Goal: Information Seeking & Learning: Compare options

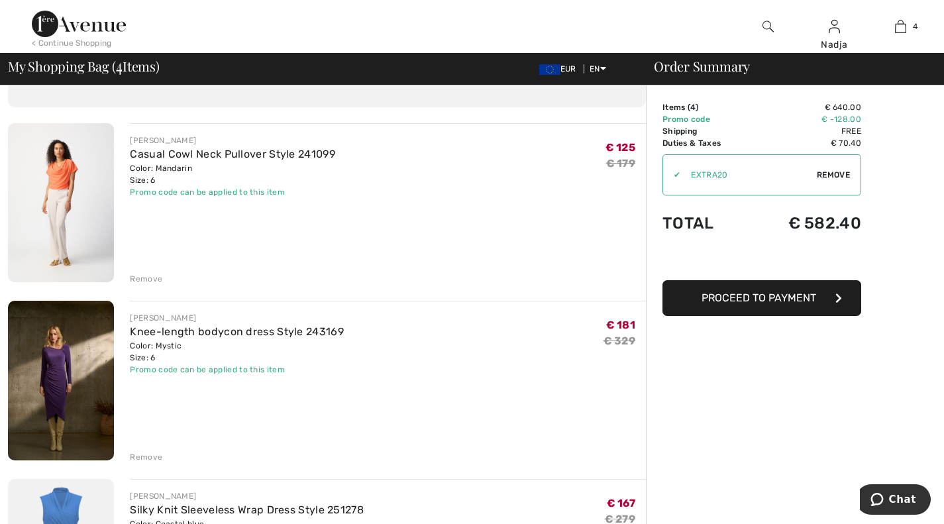
scroll to position [72, 0]
click at [62, 180] on img at bounding box center [61, 201] width 106 height 159
click at [62, 373] on img at bounding box center [61, 379] width 106 height 160
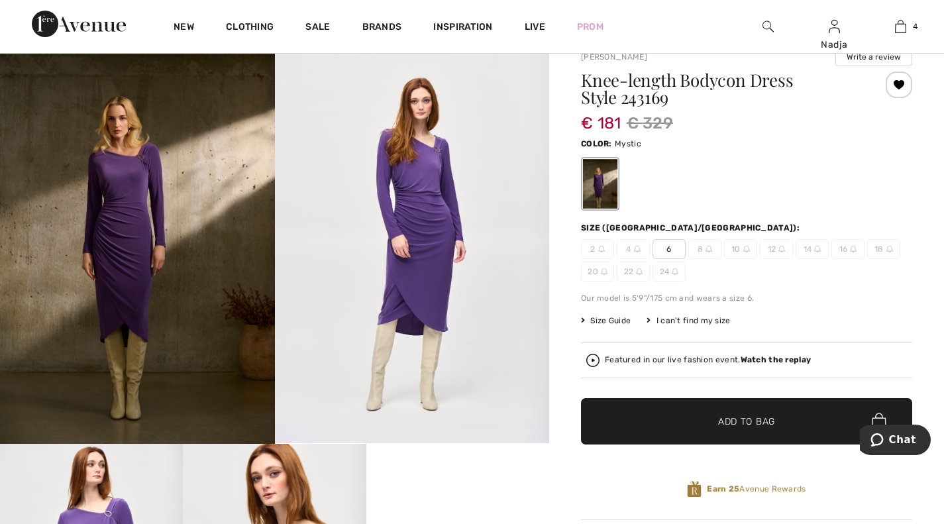
click at [142, 246] on img at bounding box center [137, 238] width 275 height 412
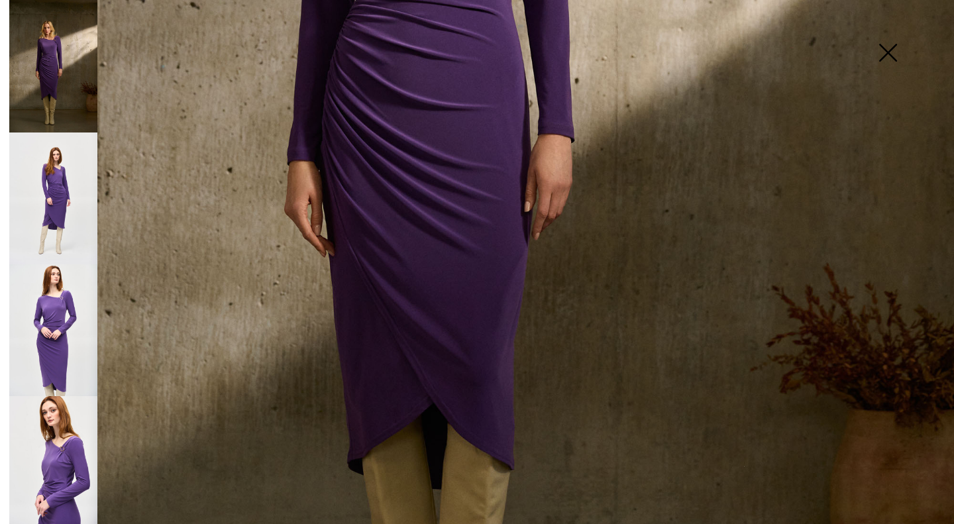
scroll to position [606, 0]
click at [57, 189] on img at bounding box center [53, 198] width 88 height 132
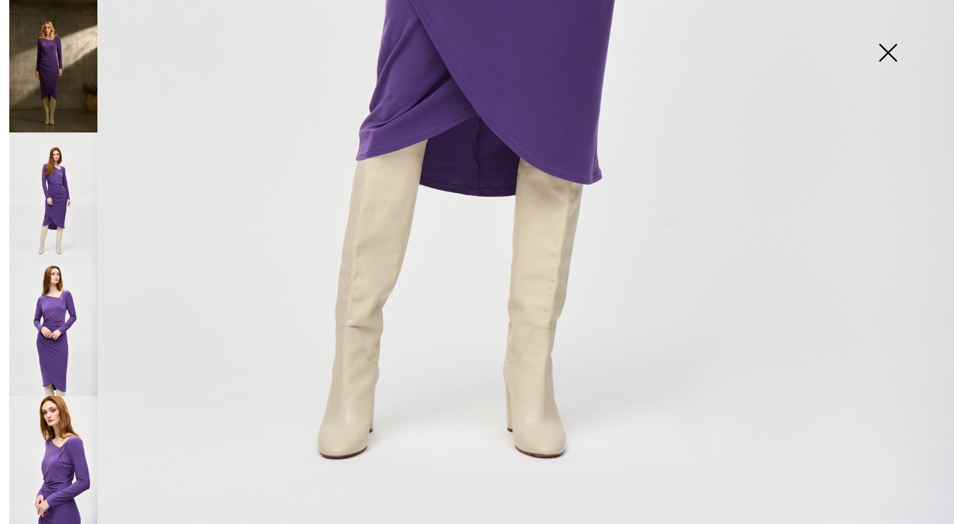
scroll to position [860, 0]
click at [60, 305] on img at bounding box center [53, 330] width 88 height 132
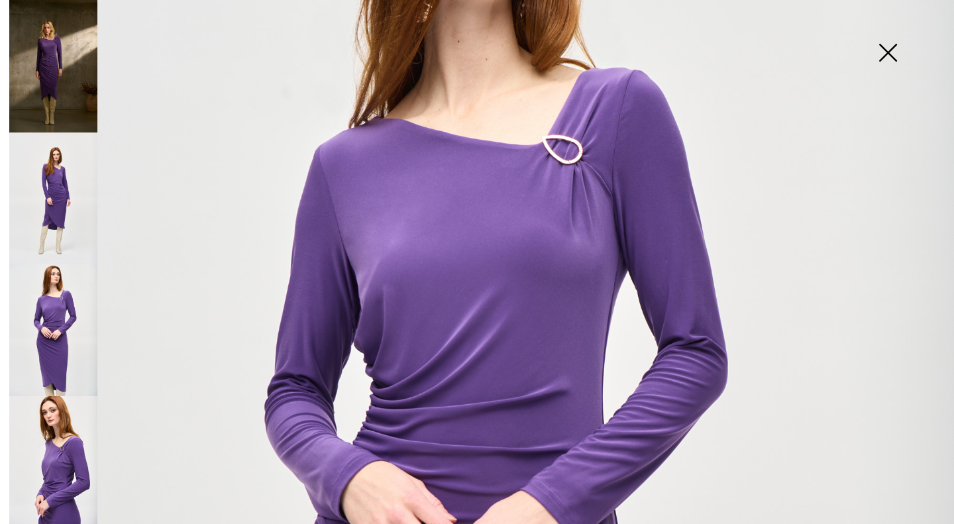
scroll to position [215, 0]
click at [60, 448] on img at bounding box center [53, 462] width 88 height 132
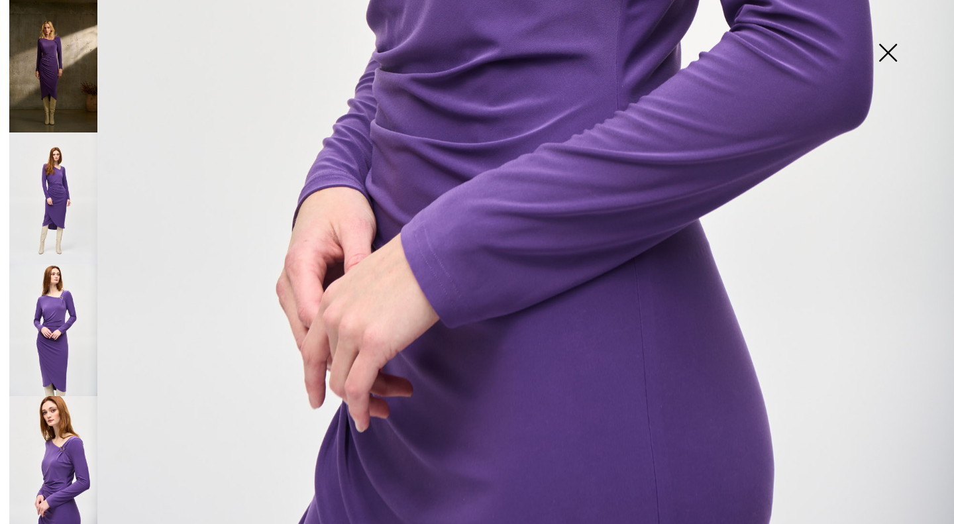
scroll to position [890, 0]
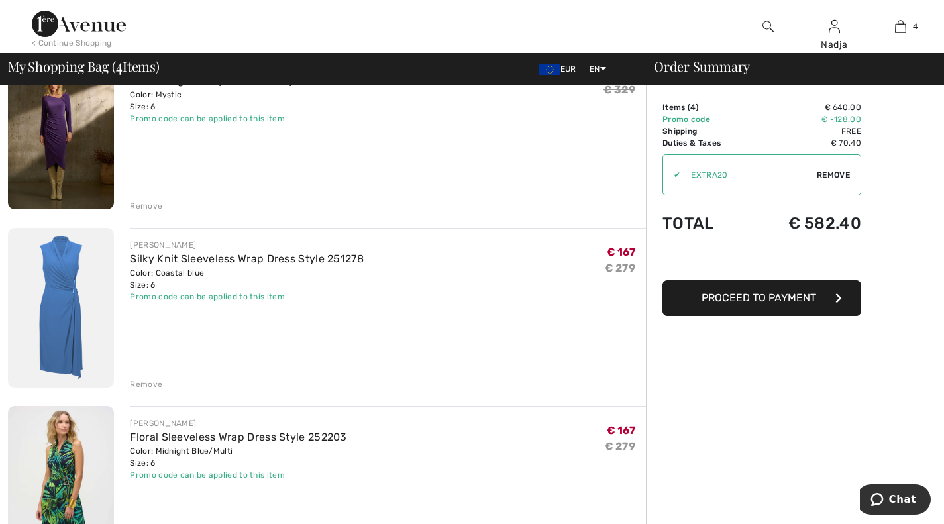
scroll to position [323, 0]
click at [74, 314] on img at bounding box center [61, 307] width 106 height 160
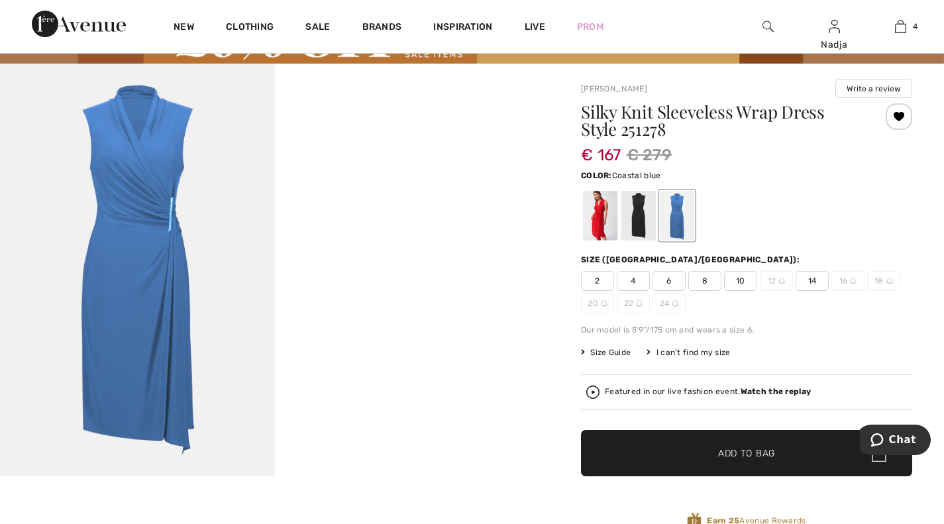
scroll to position [75, 0]
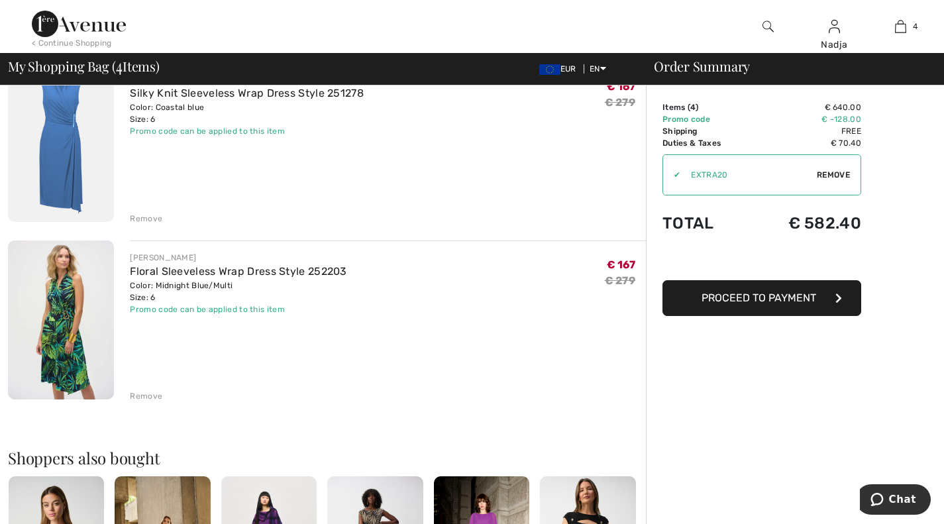
scroll to position [488, 0]
click at [72, 285] on img at bounding box center [61, 319] width 106 height 159
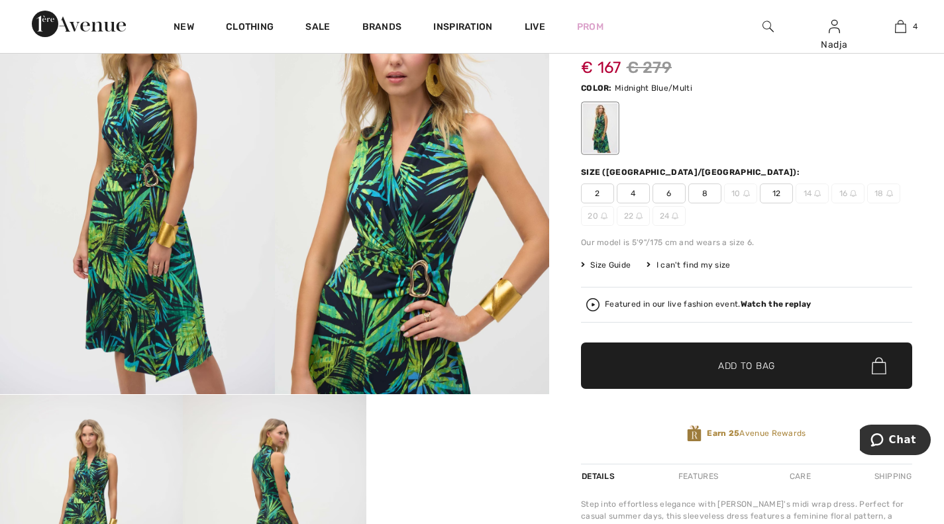
scroll to position [151, 0]
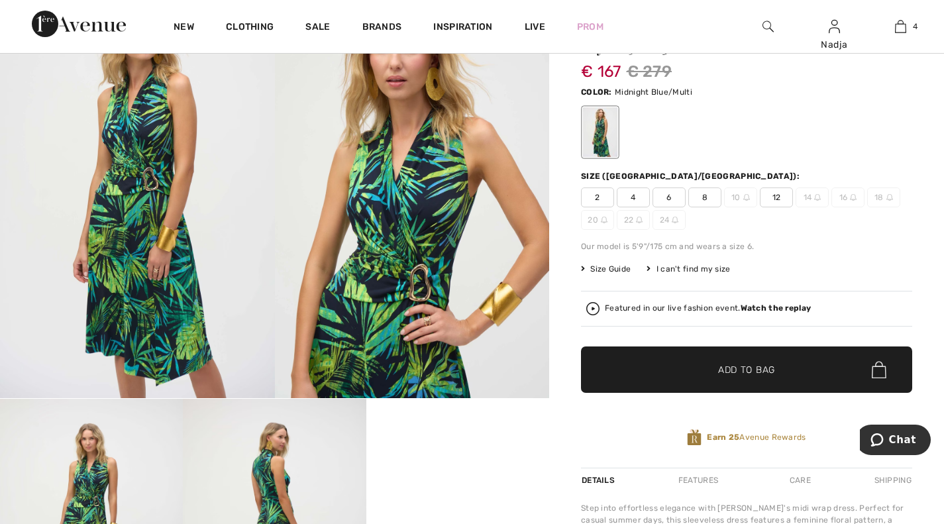
click at [151, 260] on img at bounding box center [137, 192] width 275 height 411
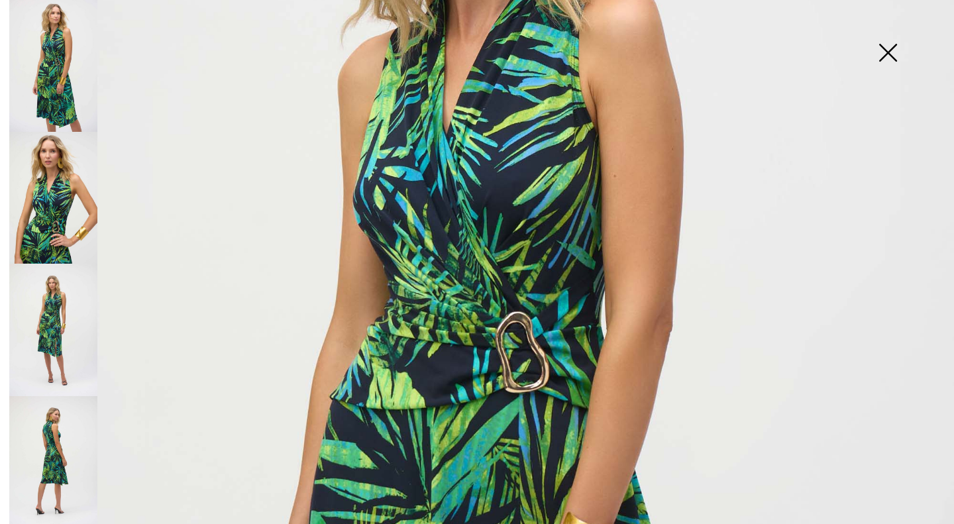
scroll to position [315, 0]
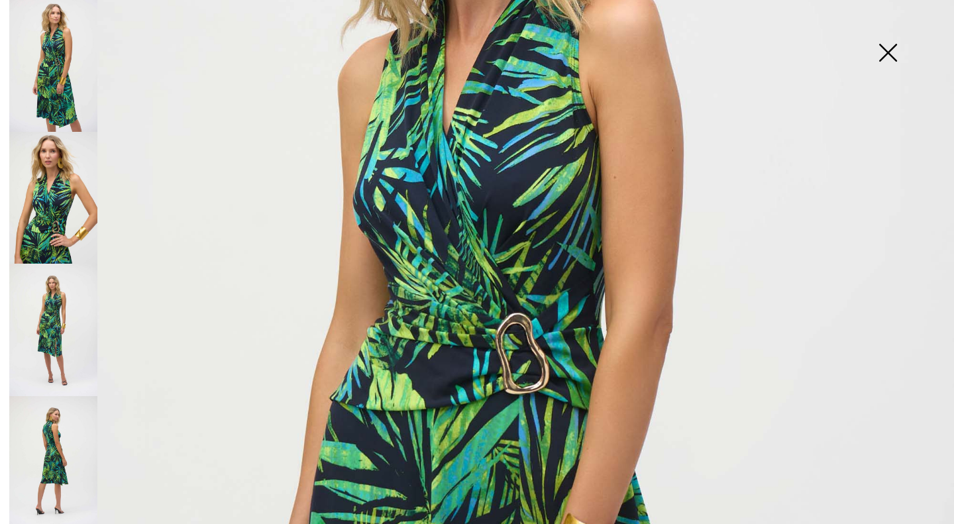
click at [72, 200] on img at bounding box center [53, 198] width 88 height 132
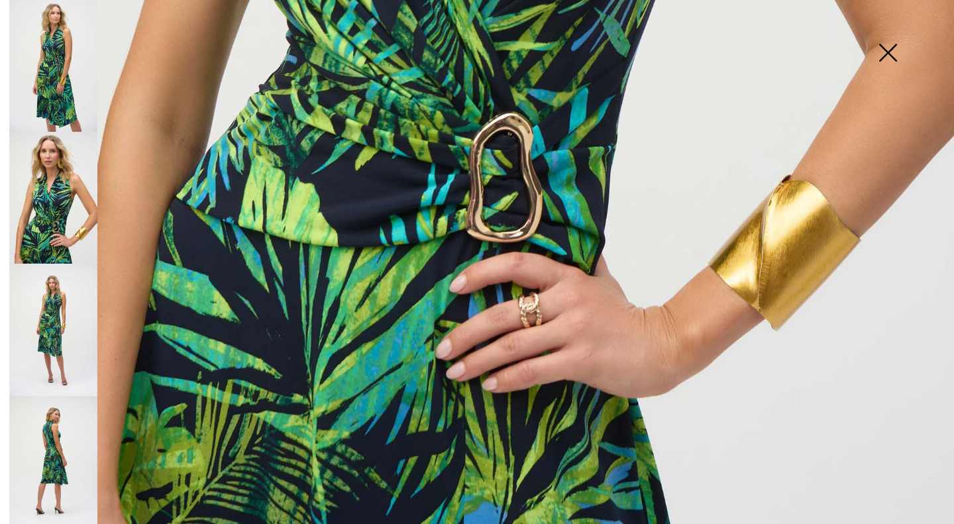
scroll to position [890, 0]
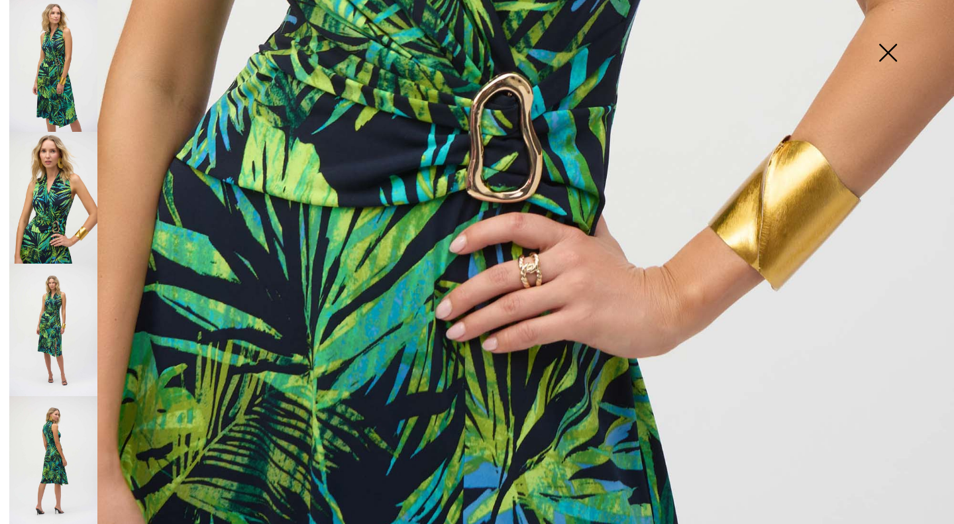
click at [65, 307] on img at bounding box center [53, 330] width 88 height 132
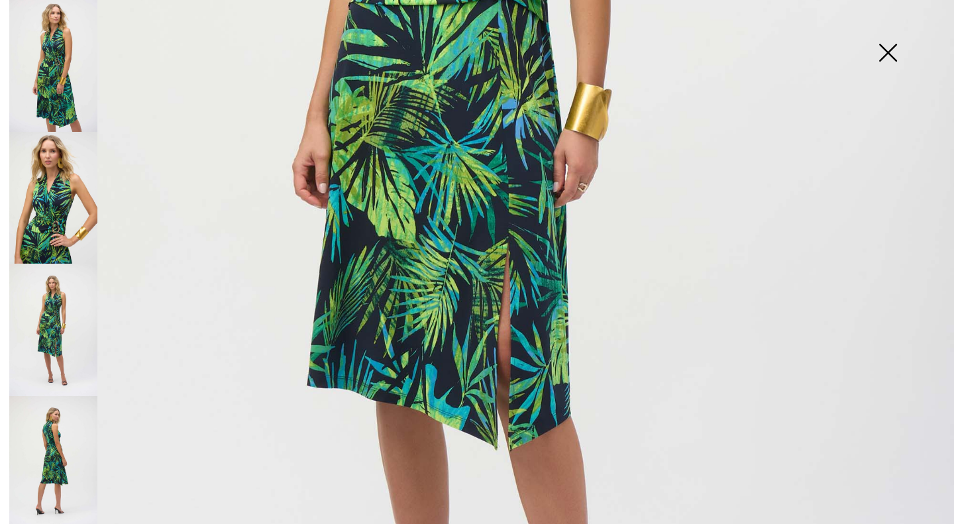
scroll to position [561, 0]
click at [48, 415] on img at bounding box center [53, 462] width 88 height 132
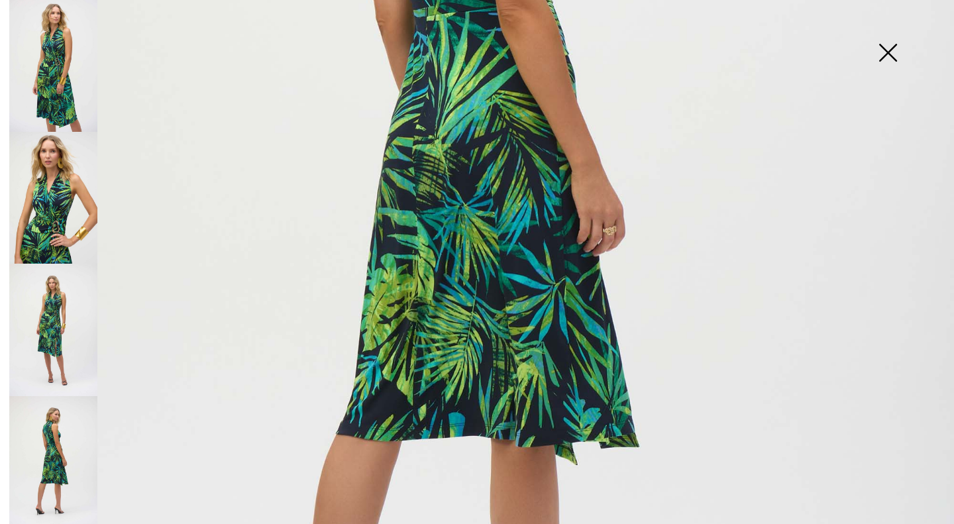
scroll to position [509, 0]
click at [49, 426] on img at bounding box center [53, 462] width 88 height 132
click at [54, 297] on img at bounding box center [53, 330] width 88 height 132
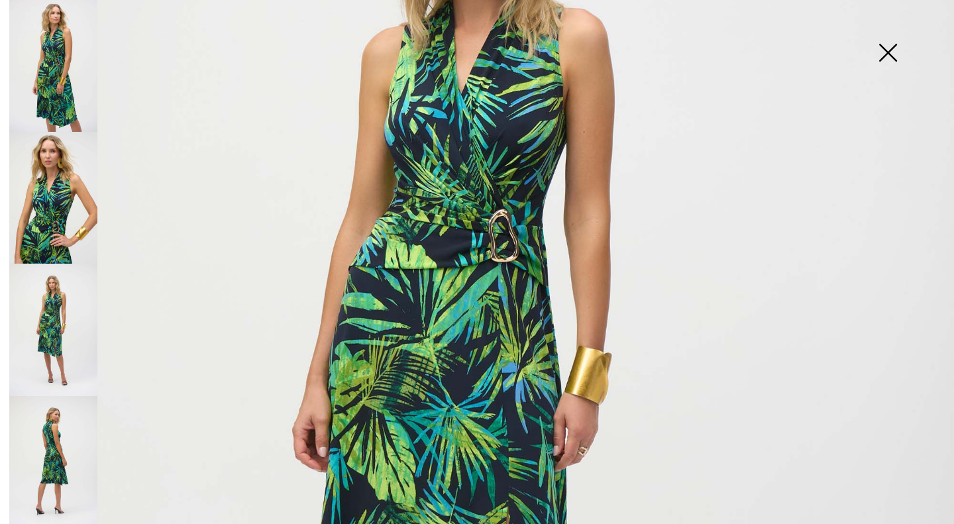
scroll to position [296, 0]
click at [58, 427] on img at bounding box center [53, 462] width 88 height 132
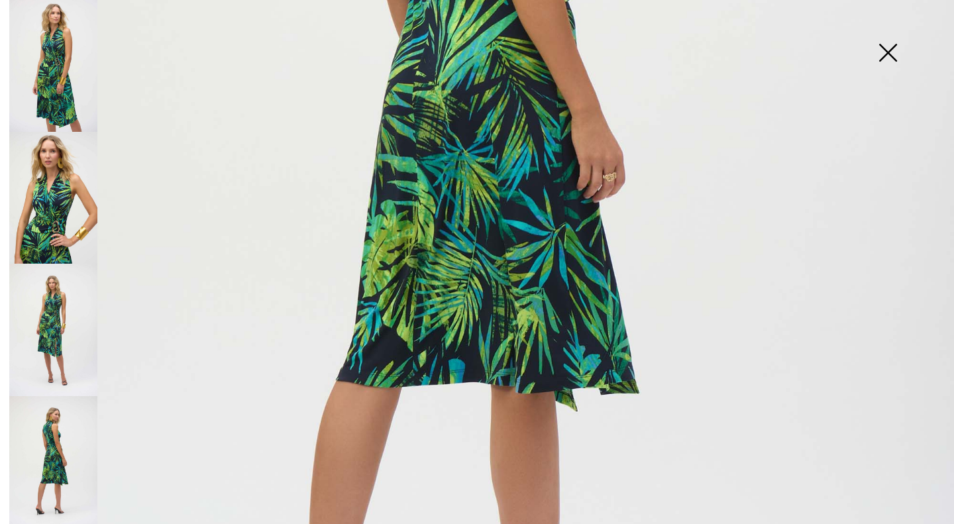
scroll to position [562, 0]
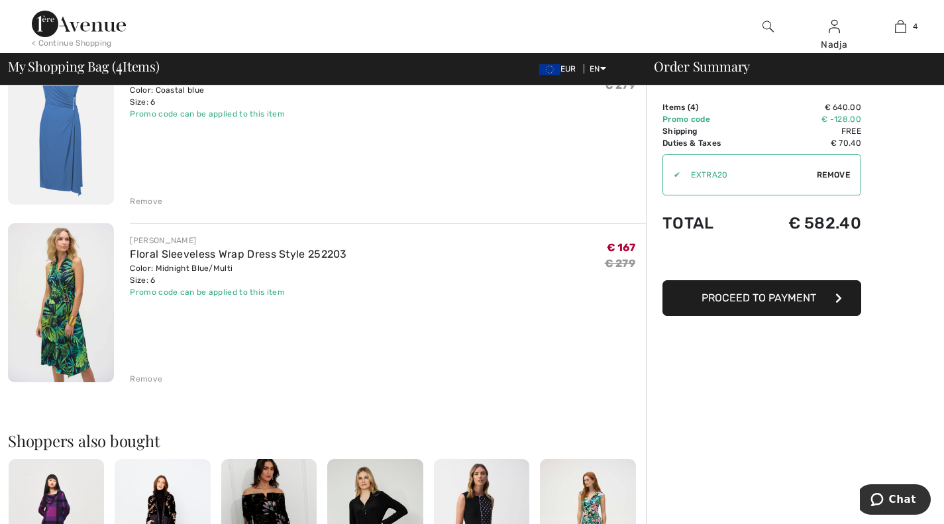
scroll to position [505, 0]
click at [456, 246] on div "[PERSON_NAME] Floral Sleeveless Wrap Dress Style 252203 Color: Midnight Blue/Mu…" at bounding box center [388, 266] width 516 height 64
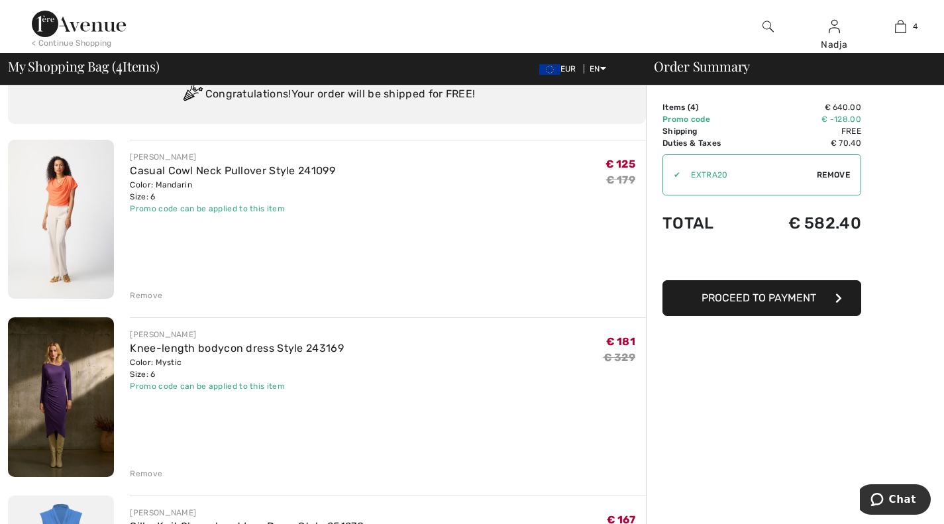
scroll to position [55, 0]
click at [50, 171] on img at bounding box center [61, 218] width 106 height 159
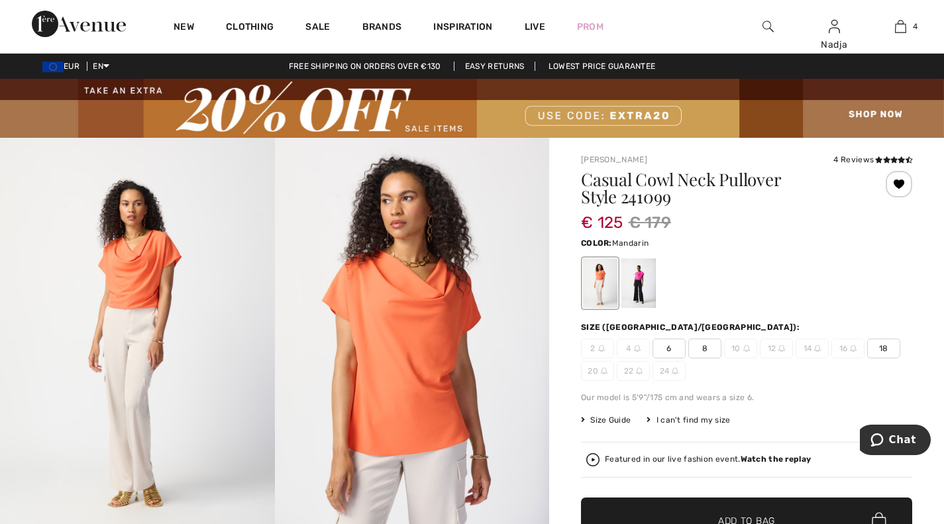
click at [162, 332] on img at bounding box center [137, 343] width 275 height 411
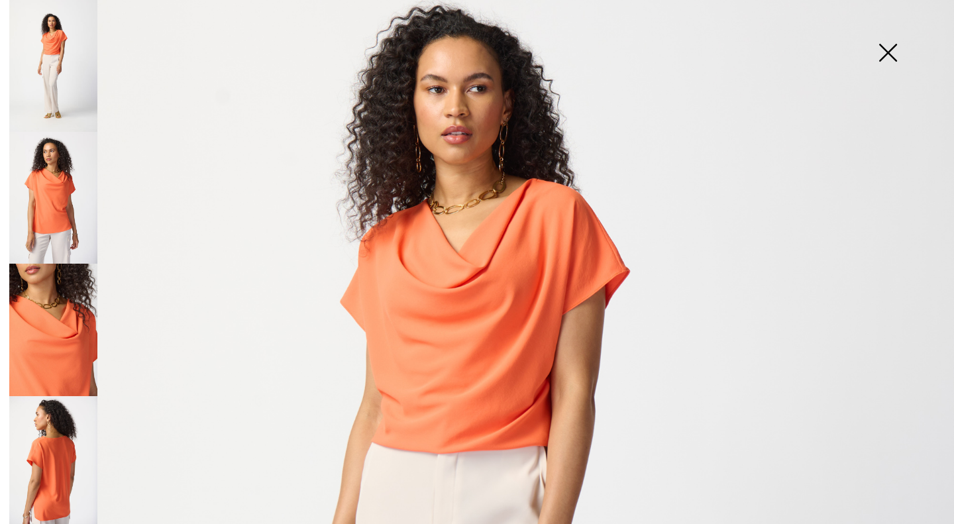
scroll to position [142, 0]
click at [63, 207] on img at bounding box center [53, 198] width 88 height 132
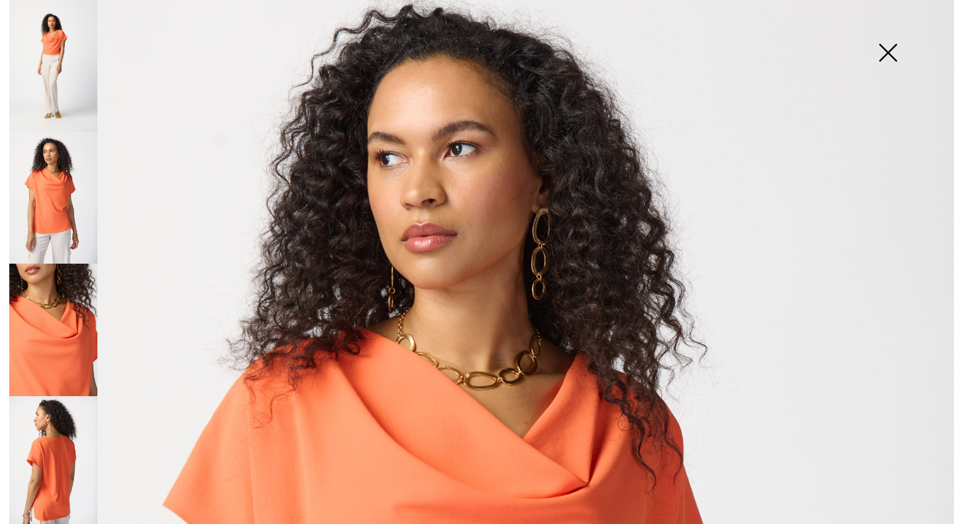
scroll to position [30, 0]
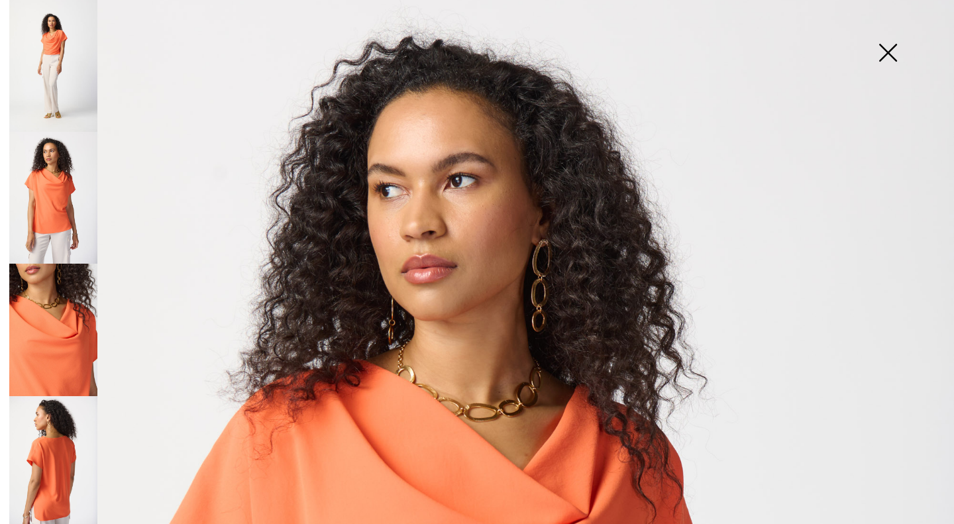
click at [61, 333] on img at bounding box center [53, 330] width 88 height 132
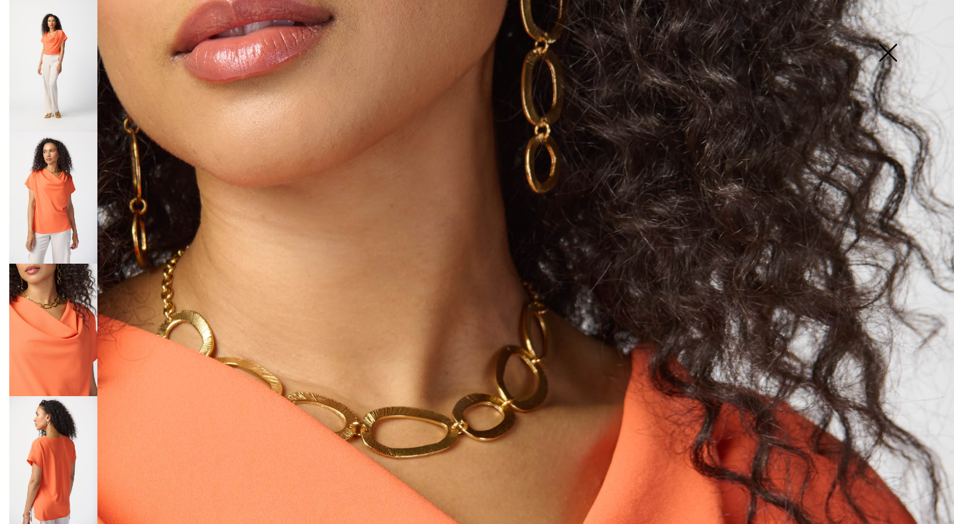
click at [59, 419] on img at bounding box center [53, 462] width 88 height 132
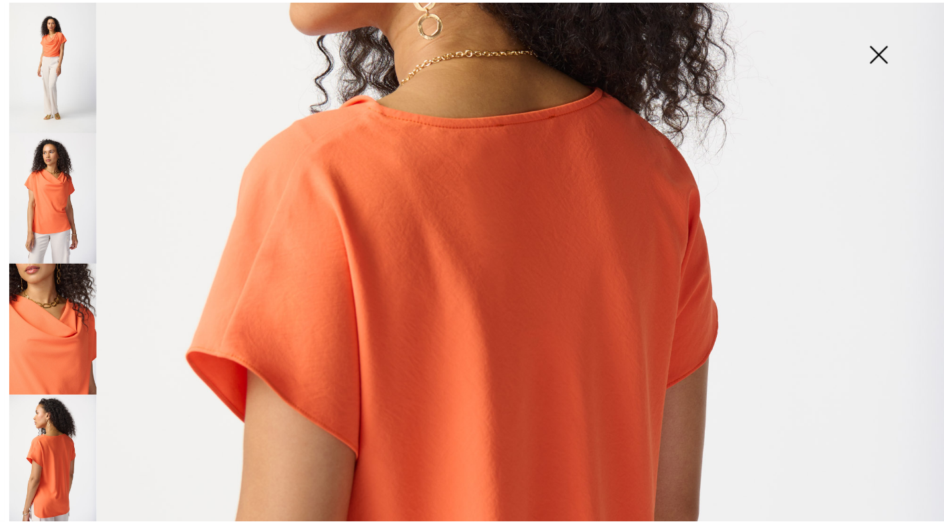
scroll to position [338, 0]
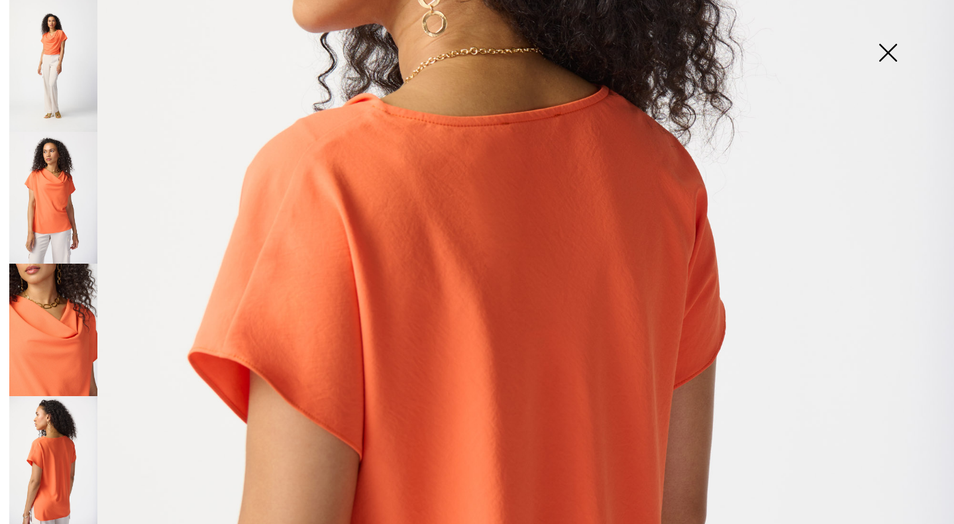
click at [46, 198] on img at bounding box center [53, 198] width 88 height 132
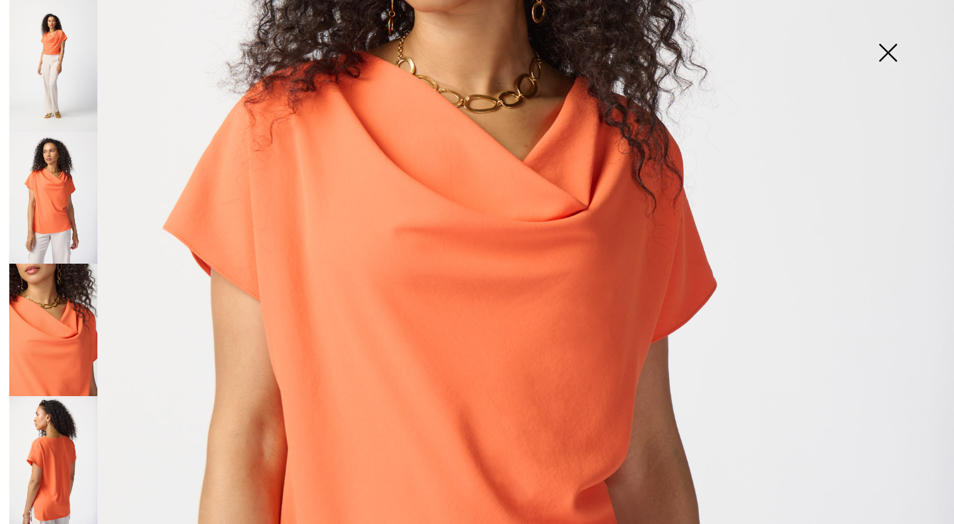
click at [891, 52] on img at bounding box center [887, 54] width 66 height 68
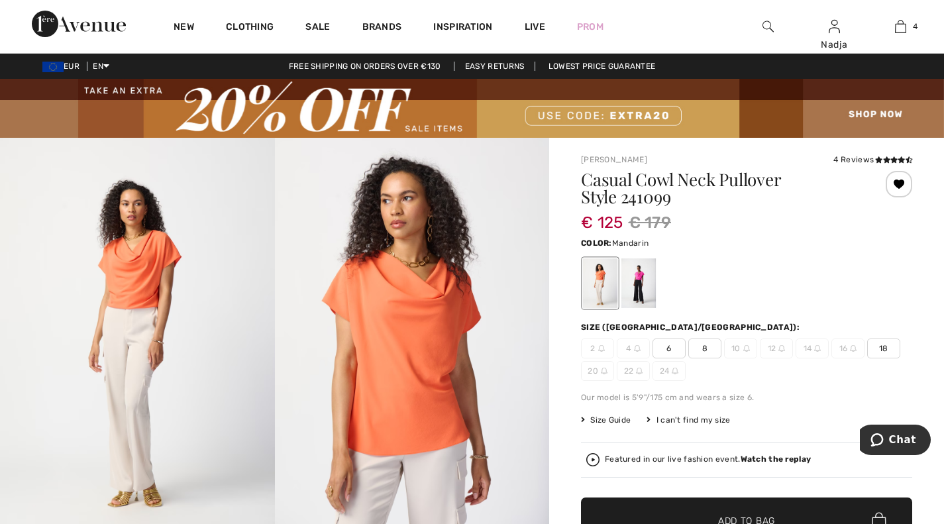
scroll to position [17, 0]
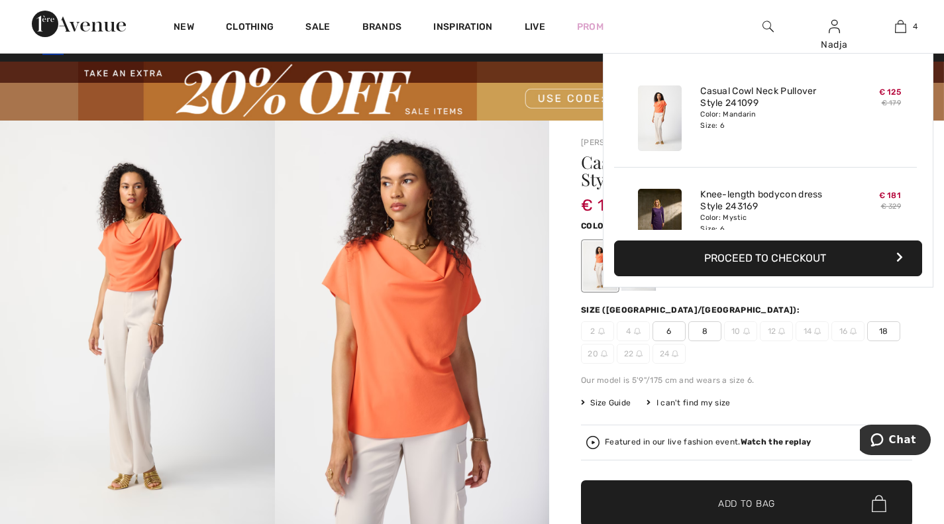
click at [905, 33] on img at bounding box center [900, 27] width 11 height 16
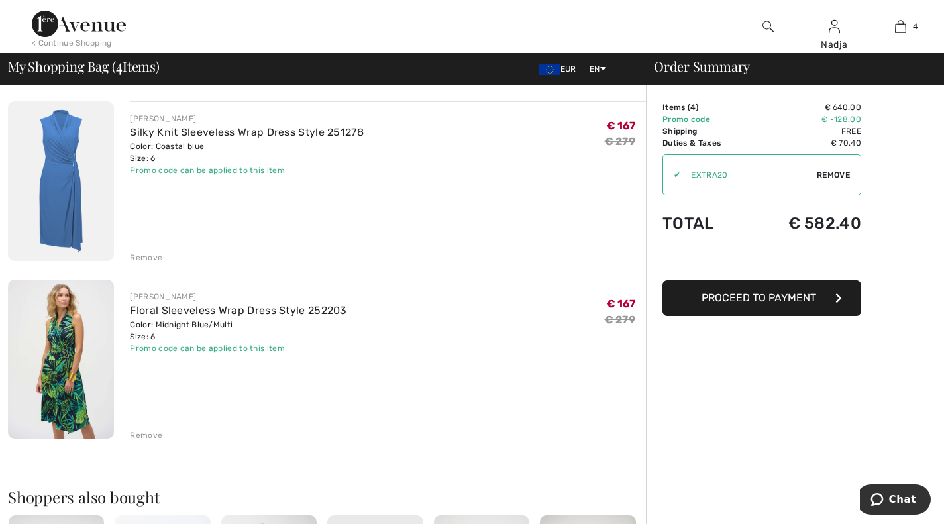
scroll to position [449, 0]
click at [71, 317] on img at bounding box center [61, 358] width 106 height 159
click at [57, 327] on img at bounding box center [61, 358] width 106 height 159
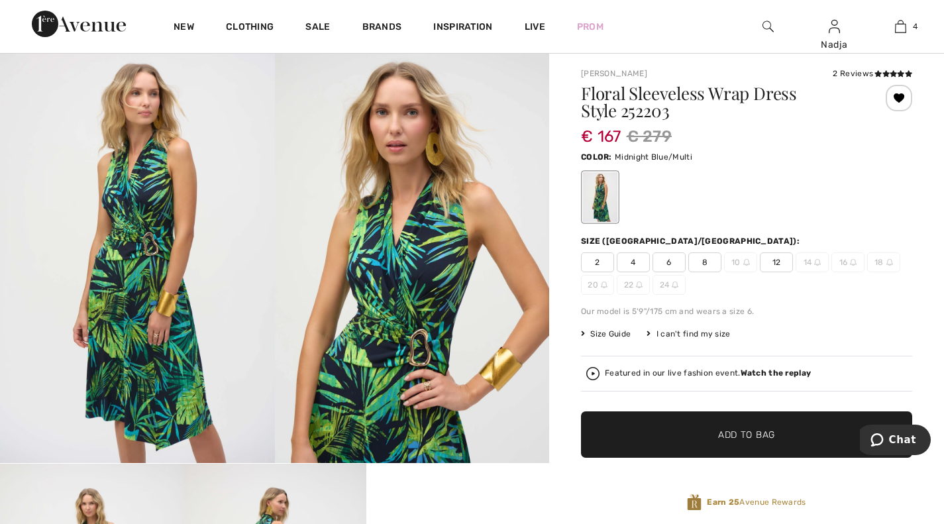
scroll to position [87, 0]
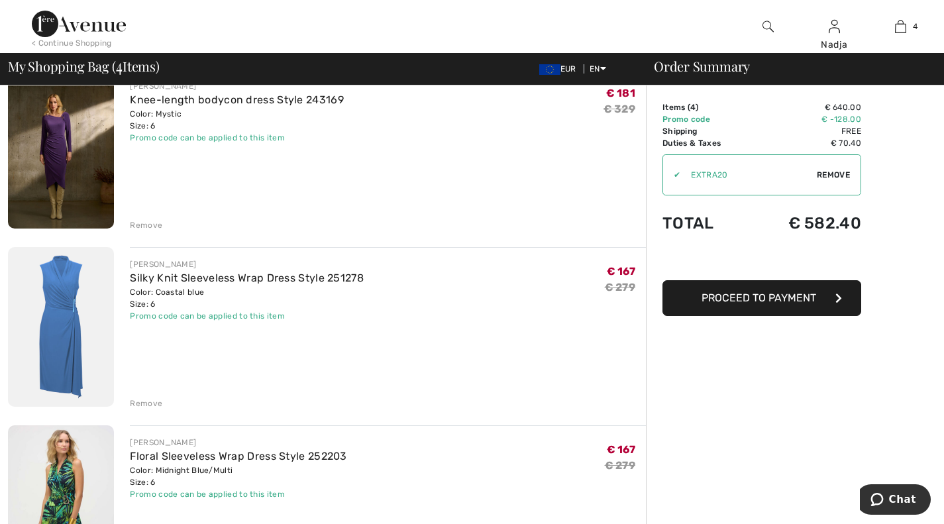
scroll to position [303, 0]
click at [57, 282] on img at bounding box center [61, 326] width 106 height 160
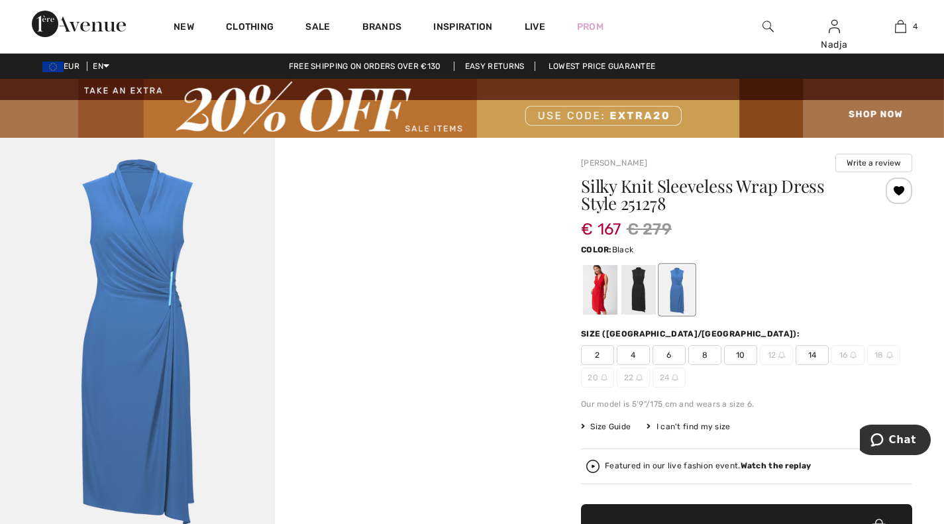
click at [632, 303] on div at bounding box center [638, 290] width 34 height 50
